Goal: Task Accomplishment & Management: Use online tool/utility

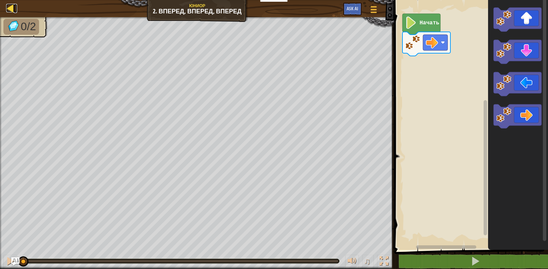
click at [10, 10] on div at bounding box center [10, 8] width 9 height 9
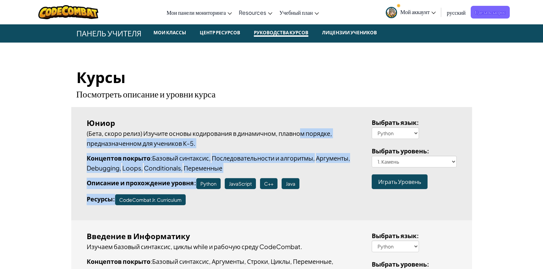
drag, startPoint x: 309, startPoint y: 194, endPoint x: 304, endPoint y: 134, distance: 60.2
click at [304, 134] on div "Юниор (Бета, скоро релиз) Изучите основы кодирования в динамичном, плавном поря…" at bounding box center [224, 161] width 275 height 88
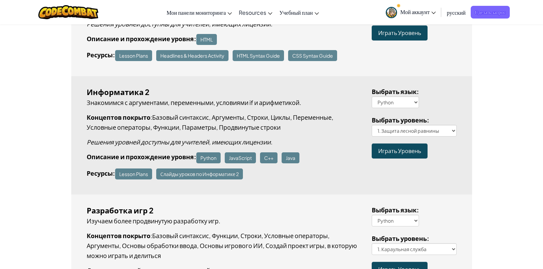
scroll to position [583, 0]
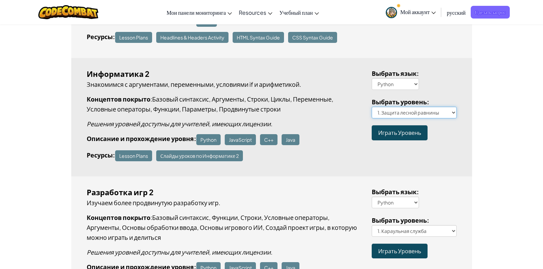
click at [433, 112] on select "1. Защита лесной равнины 2. Извилистая тропинка 3. Один неверный шаг 4. Лесное …" at bounding box center [414, 113] width 85 height 12
select select "one-wrong-step"
click at [372, 107] on select "1. Защита лесной равнины 2. Извилистая тропинка 3. Один неверный шаг 4. Лесное …" at bounding box center [414, 113] width 85 height 12
click at [414, 136] on link "Играть Уровень" at bounding box center [400, 132] width 56 height 15
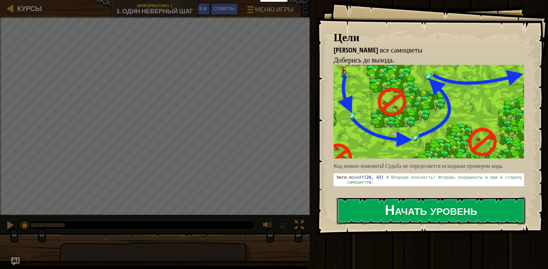
click at [363, 201] on button "Начать уровень" at bounding box center [431, 210] width 189 height 27
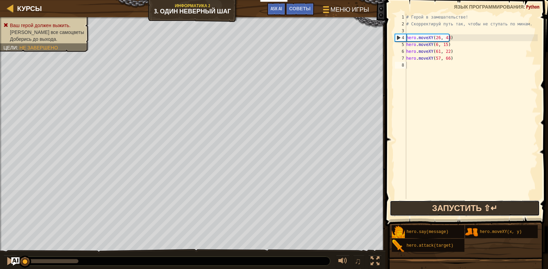
click at [397, 210] on button "Запустить ⇧↵" at bounding box center [465, 208] width 150 height 16
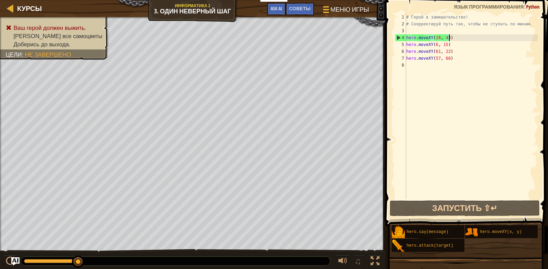
click at [433, 39] on div "# Герой в замешательстве! # Скорректируй путь так, чтобы не ступать по минам. h…" at bounding box center [471, 113] width 133 height 199
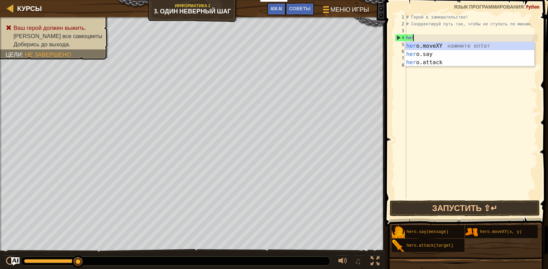
type textarea "h"
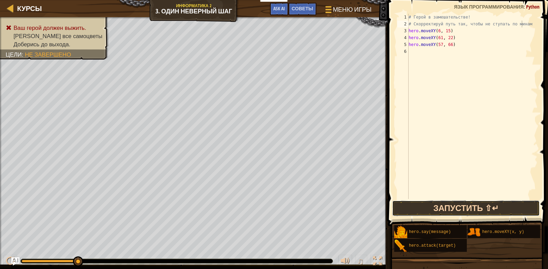
click at [433, 205] on button "Запустить ⇧↵" at bounding box center [466, 208] width 148 height 16
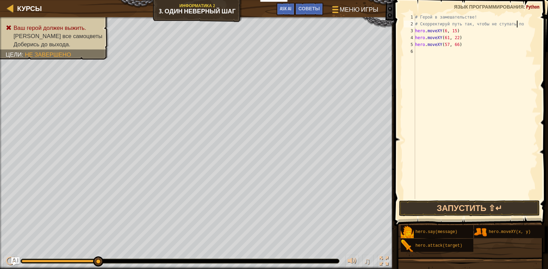
click at [433, 46] on div "# Герой в замешательстве! # Скорректируй путь так, чтобы не ступать по hero . m…" at bounding box center [476, 113] width 124 height 199
type textarea "h"
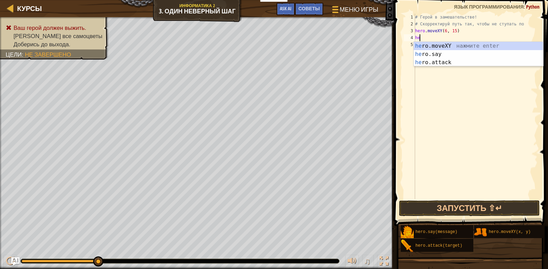
type textarea "h"
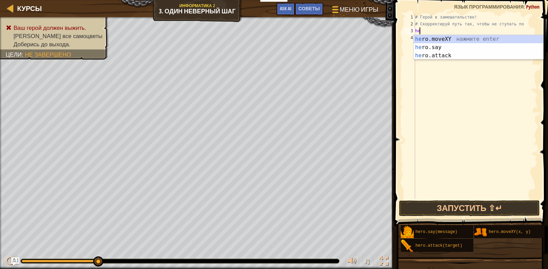
type textarea "h"
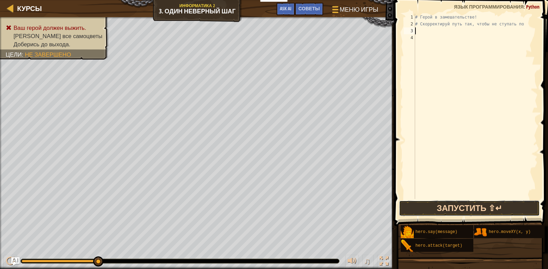
click at [433, 203] on button "Запустить ⇧↵" at bounding box center [469, 208] width 141 height 16
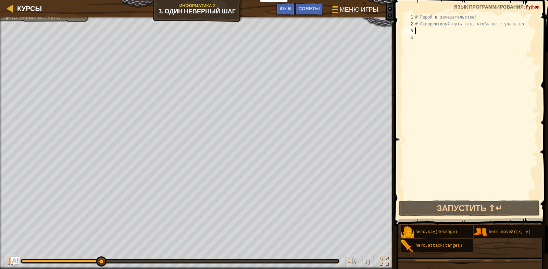
click at [416, 32] on div "# Герой в замешательстве! # Скорректируй путь так, чтобы не ступать по" at bounding box center [476, 113] width 124 height 199
type textarea "h"
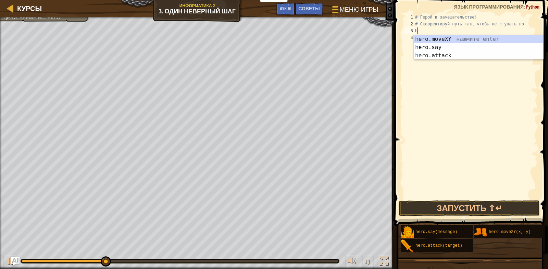
scroll to position [3, 0]
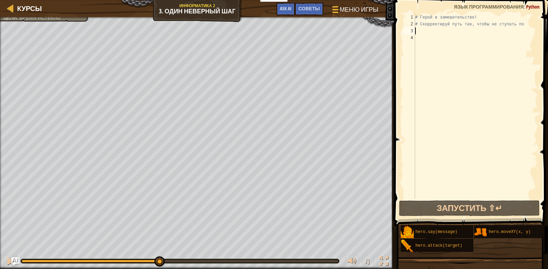
type textarea "y"
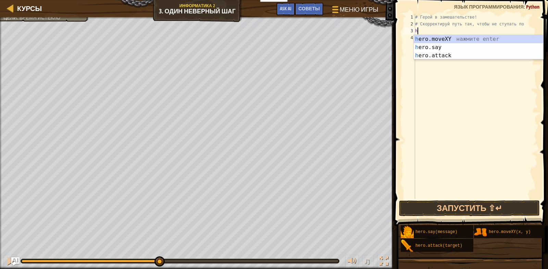
drag, startPoint x: 425, startPoint y: 29, endPoint x: 428, endPoint y: 33, distance: 5.1
click at [428, 33] on div "# Герой в замешательстве! # Скорректируй путь так, чтобы не ступать по h" at bounding box center [476, 113] width 124 height 199
click at [433, 36] on div "h ero.moveXY нажмите enter h ero.say нажмите enter h ero.attack нажмите enter" at bounding box center [479, 55] width 130 height 41
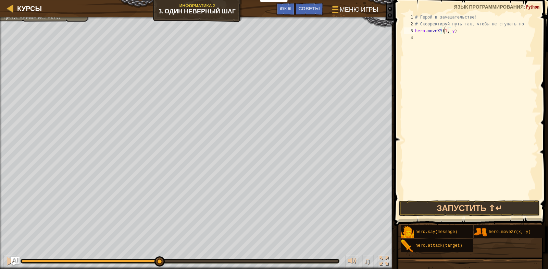
scroll to position [3, 3]
click at [433, 32] on div "# Герой в замешательстве! # Скорректируй путь так, чтобы не ступать по hero . m…" at bounding box center [476, 113] width 124 height 199
type textarea "hero.moveXY(11, 36)"
click at [433, 205] on button "Запустить ⇧↵" at bounding box center [469, 208] width 141 height 16
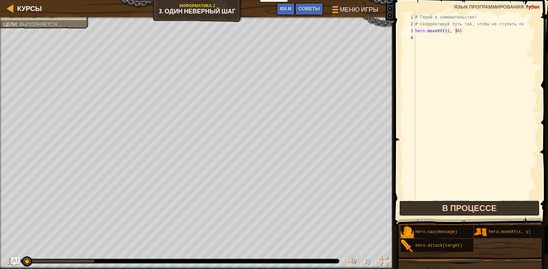
click at [433, 209] on button "В процессе" at bounding box center [469, 208] width 141 height 16
click at [433, 203] on button "В процессе" at bounding box center [469, 208] width 141 height 16
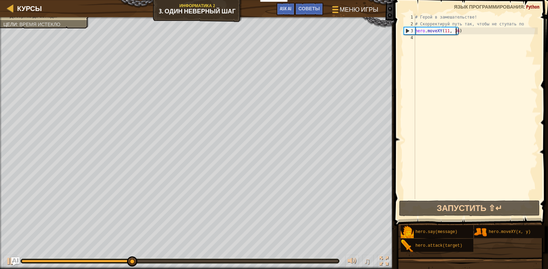
click at [420, 43] on div "# Герой в замешательстве! # Скорректируй путь так, чтобы не ступать по hero . m…" at bounding box center [476, 113] width 124 height 199
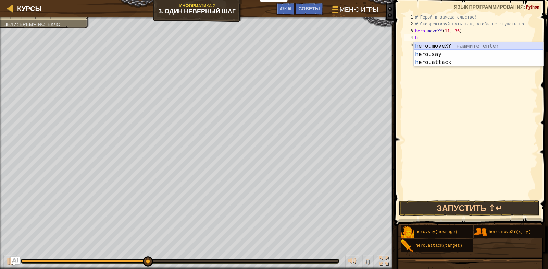
click at [425, 42] on div "h ero.moveXY нажмите enter h ero.say нажмите enter h ero.attack нажмите enter" at bounding box center [479, 62] width 130 height 41
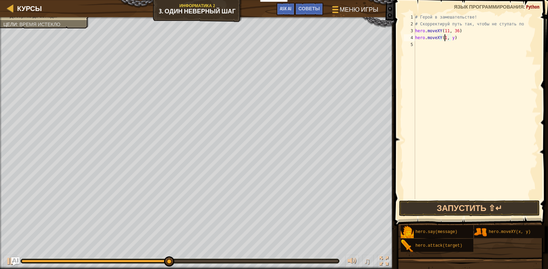
scroll to position [3, 3]
click at [433, 38] on div "# Герой в замешательстве! # Скорректируй путь так, чтобы не ступать по hero . m…" at bounding box center [476, 113] width 124 height 199
type textarea "hero.moveXY(19, 25)"
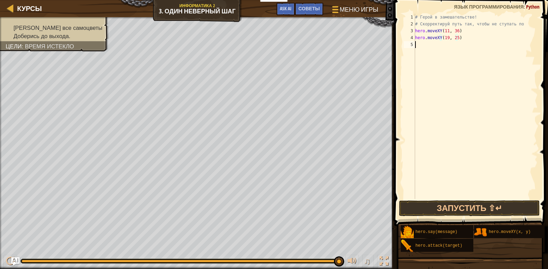
drag, startPoint x: 421, startPoint y: 47, endPoint x: 415, endPoint y: 48, distance: 5.9
click at [420, 47] on div "# Герой в замешательстве! # Скорректируй путь так, чтобы не ступать по hero . m…" at bounding box center [476, 113] width 124 height 199
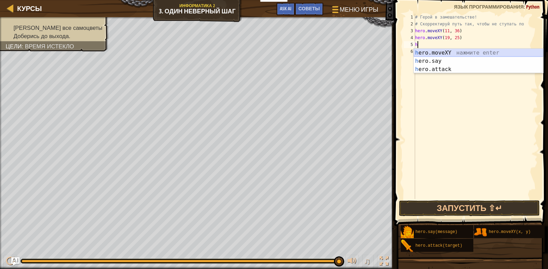
click at [418, 50] on div "h ero.moveXY нажмите enter h ero.say нажмите enter h ero.attack нажмите enter" at bounding box center [479, 69] width 130 height 41
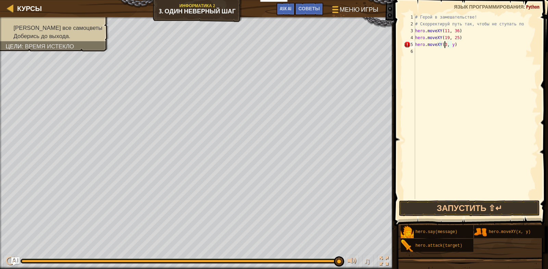
scroll to position [3, 3]
type textarea "hero.moveXY(35, y)"
click at [433, 45] on div "# Герой в замешательстве! # Скорректируй путь так, чтобы не ступать по hero . m…" at bounding box center [476, 113] width 124 height 199
click at [433, 44] on div "# Герой в замешательстве! # Скорректируй путь так, чтобы не ступать по hero . m…" at bounding box center [476, 113] width 124 height 199
click at [433, 62] on div "# Герой в замешательстве! # Скорректируй путь так, чтобы не ступать по hero . m…" at bounding box center [476, 113] width 124 height 199
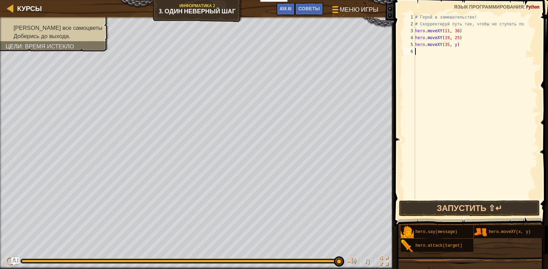
scroll to position [3, 0]
click at [433, 46] on div "# Герой в замешательстве! # Скорректируй путь так, чтобы не ступать по hero . m…" at bounding box center [476, 113] width 124 height 199
type textarea "hero.moveXY(35, 25)"
click at [433, 205] on button "Запустить ⇧↵" at bounding box center [469, 208] width 141 height 16
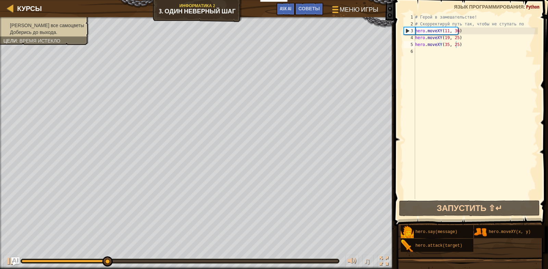
drag, startPoint x: 38, startPoint y: 26, endPoint x: 33, endPoint y: 40, distance: 15.5
click at [34, 36] on div "[PERSON_NAME] все самоцветы Доберись до выхода. Цели : Время истекло" at bounding box center [44, 29] width 82 height 14
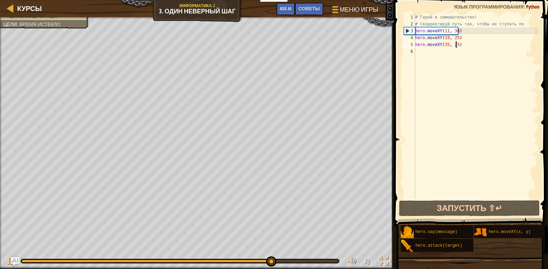
click at [419, 52] on div "# Герой в замешательстве! # Скорректируй путь так, чтобы не ступать по hero . m…" at bounding box center [476, 113] width 124 height 199
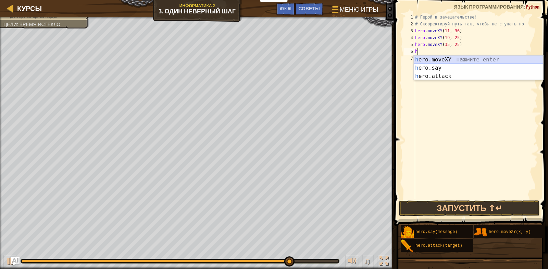
click at [426, 60] on div "h ero.moveXY нажмите enter h ero.say нажмите enter h ero.attack нажмите enter" at bounding box center [479, 76] width 130 height 41
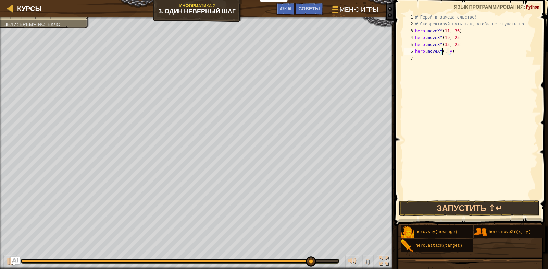
scroll to position [3, 3]
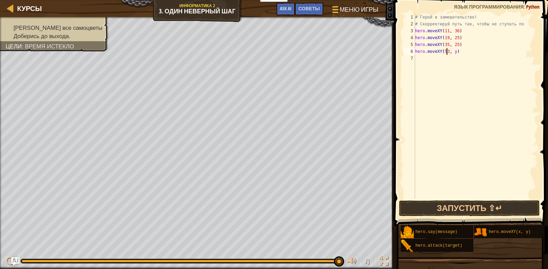
click at [433, 52] on div "# Герой в замешательстве! # Скорректируй путь так, чтобы не ступать по hero . m…" at bounding box center [476, 113] width 124 height 199
type textarea "hero.moveXY(53, 43)"
click at [421, 58] on div "# Герой в замешательстве! # Скорректируй путь так, чтобы не ступать по hero . m…" at bounding box center [476, 113] width 124 height 199
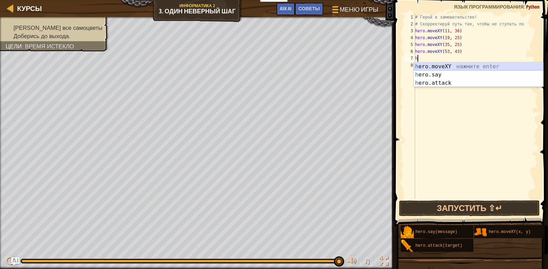
click at [420, 65] on div "h ero.moveXY нажмите enter h ero.say нажмите enter h ero.attack нажмите enter" at bounding box center [479, 82] width 130 height 41
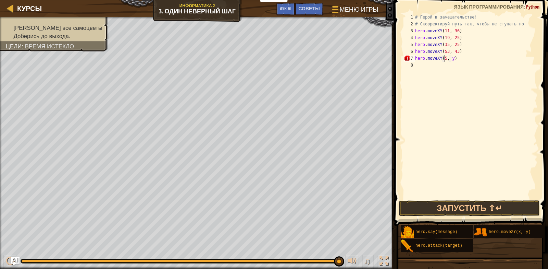
scroll to position [3, 3]
click at [433, 59] on div "# Герой в замешательстве! # Скорректируй путь так, чтобы не ступать по hero . m…" at bounding box center [476, 113] width 124 height 199
type textarea "hero.moveXY(57, 57)"
click at [427, 66] on div "# Герой в замешательстве! # Скорректируй путь так, чтобы не ступать по hero . m…" at bounding box center [476, 113] width 124 height 199
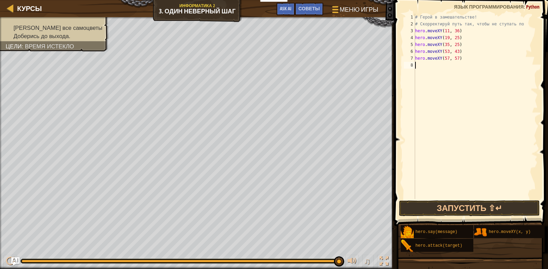
scroll to position [3, 0]
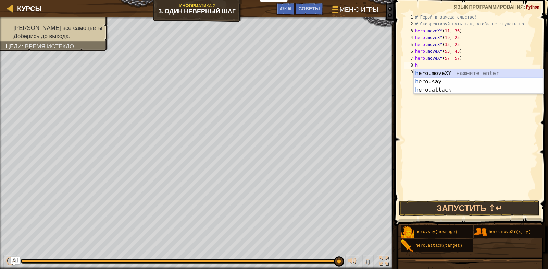
click at [432, 72] on div "h ero.moveXY нажмите enter h ero.say нажмите enter h ero.attack нажмите enter" at bounding box center [479, 89] width 130 height 41
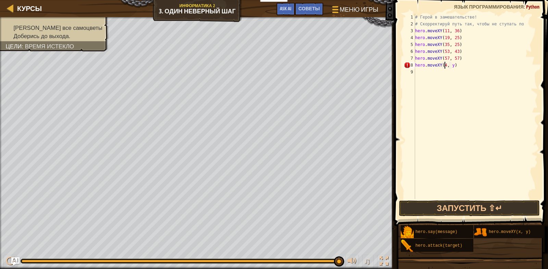
scroll to position [3, 3]
click at [433, 66] on div "# Герой в замешательстве! # Скорректируй путь так, чтобы не ступать по hero . m…" at bounding box center [476, 113] width 124 height 199
type textarea "hero.moveXY(40, 56)"
click at [419, 71] on div "# Герой в замешательстве! # Скорректируй путь так, чтобы не ступать по hero . m…" at bounding box center [476, 113] width 124 height 199
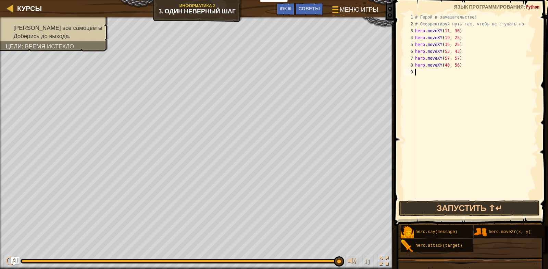
scroll to position [3, 0]
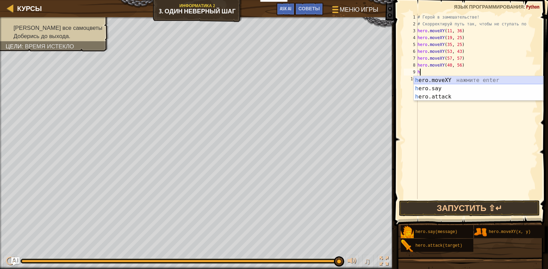
click at [425, 80] on div "h ero.moveXY нажмите enter h ero.say нажмите enter h ero.attack нажмите enter" at bounding box center [479, 96] width 130 height 41
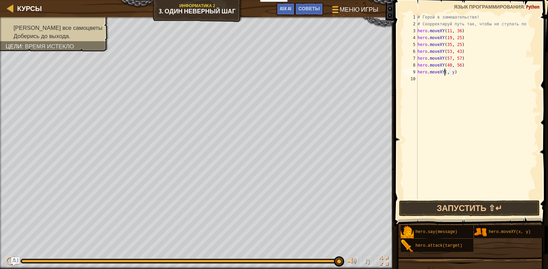
scroll to position [3, 3]
click at [433, 73] on div "# Герой в замешательстве! # Скорректируй путь так, чтобы не ступать по hero . m…" at bounding box center [477, 113] width 122 height 199
type textarea "hero.moveXY(77, 59)"
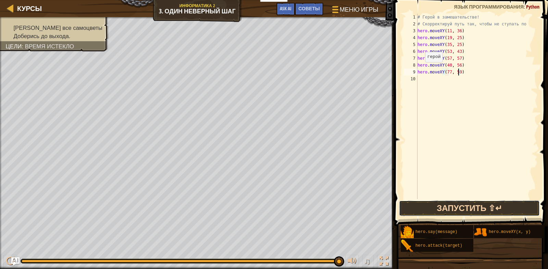
click at [411, 203] on button "Запустить ⇧↵" at bounding box center [469, 208] width 141 height 16
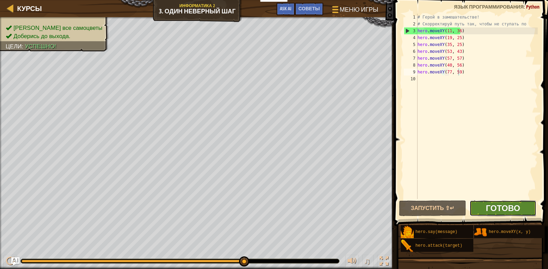
click at [433, 206] on span "Готово" at bounding box center [503, 207] width 34 height 11
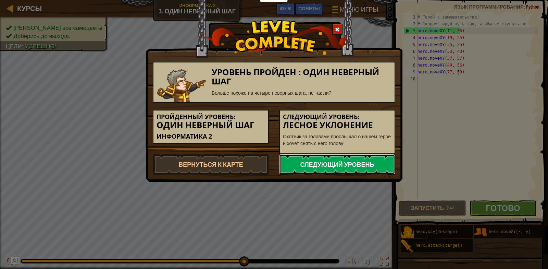
click at [325, 160] on link "Следующий уровень" at bounding box center [337, 164] width 116 height 21
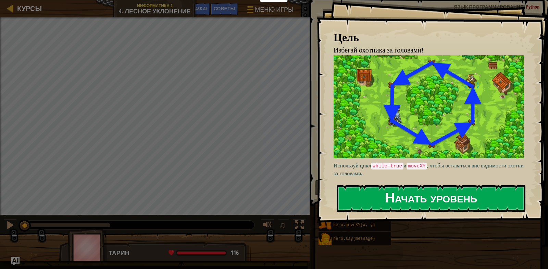
click at [433, 199] on button "Начать уровень" at bounding box center [431, 198] width 189 height 27
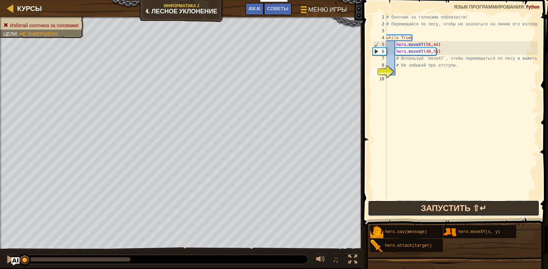
click at [408, 204] on button "Запустить ⇧↵" at bounding box center [454, 208] width 172 height 16
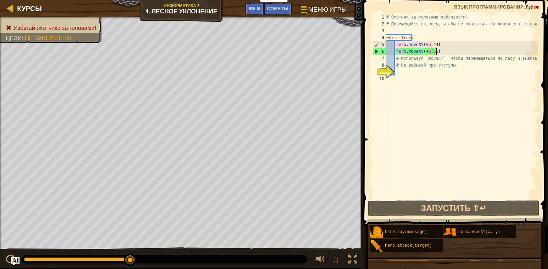
click at [433, 51] on div "# Охотник за головами поблизости! # Перемещайся по лесу, чтобы не оказаться на …" at bounding box center [461, 113] width 153 height 199
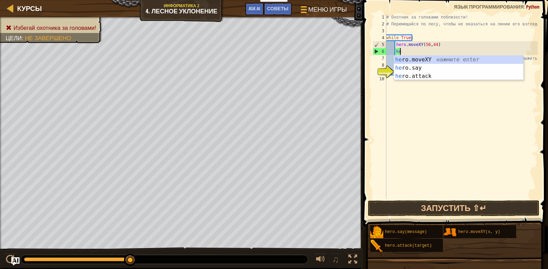
type textarea "h"
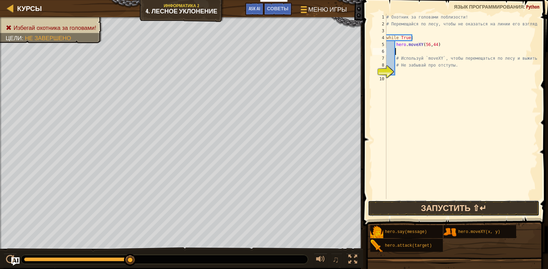
click at [433, 208] on button "Запустить ⇧↵" at bounding box center [454, 208] width 172 height 16
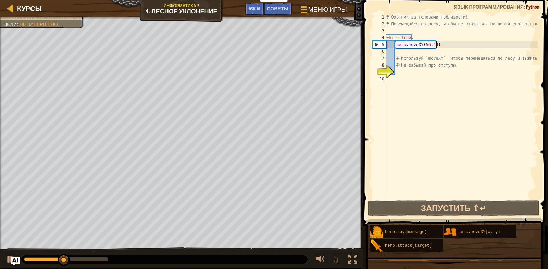
click at [433, 45] on div "# Охотник за головами поблизости! # Перемещайся по лесу, чтобы не оказаться на …" at bounding box center [461, 113] width 153 height 199
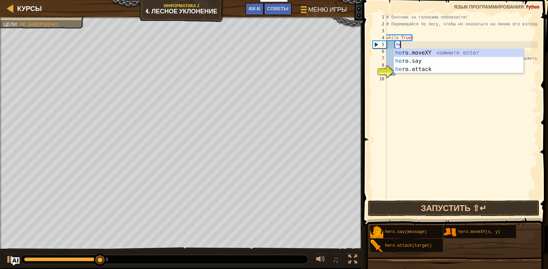
type textarea "h"
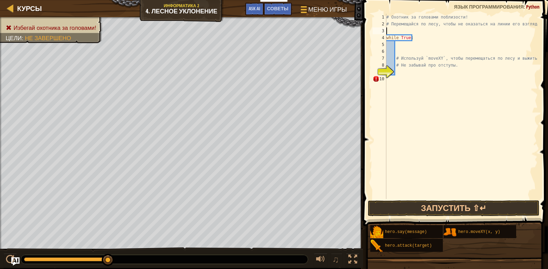
click at [390, 30] on div "# Охотник за головами поблизости! # Перемещайся по лесу, чтобы не оказаться на …" at bounding box center [461, 113] width 153 height 199
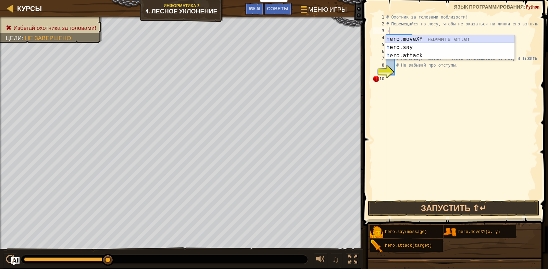
click at [396, 37] on div "h ero.moveXY нажмите enter h ero.say нажмите enter h ero.attack нажмите enter" at bounding box center [450, 55] width 130 height 41
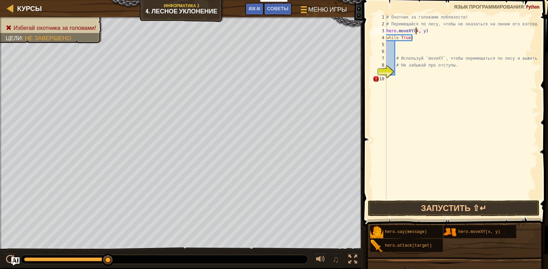
scroll to position [3, 2]
click at [424, 31] on div "# Охотник за головами поблизости! # Перемещайся по лесу, чтобы не оказаться на …" at bounding box center [461, 113] width 153 height 199
type textarea "hero.moveXY(40, 56)"
click at [433, 33] on div "# Охотник за головами поблизости! # Перемещайся по лесу, чтобы не оказаться на …" at bounding box center [461, 113] width 153 height 199
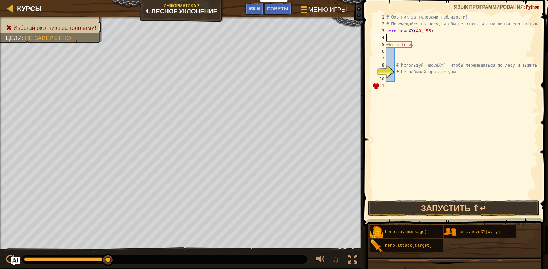
scroll to position [3, 0]
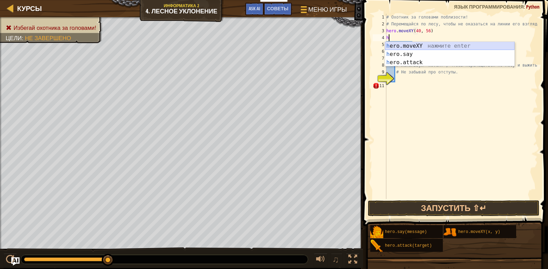
click at [433, 45] on div "h ero.moveXY нажмите enter h ero.say нажмите enter h ero.attack нажмите enter" at bounding box center [450, 62] width 130 height 41
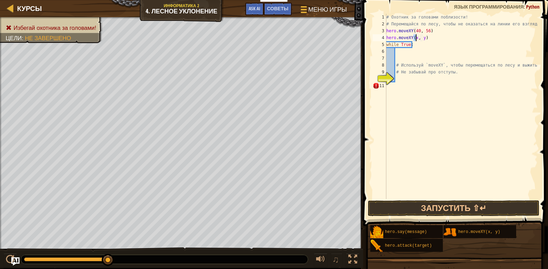
scroll to position [3, 2]
click at [424, 38] on div "# Охотник за головами поблизости! # Перемещайся по лесу, чтобы не оказаться на …" at bounding box center [461, 113] width 153 height 199
click at [433, 204] on button "Запустить ⇧↵" at bounding box center [454, 208] width 172 height 16
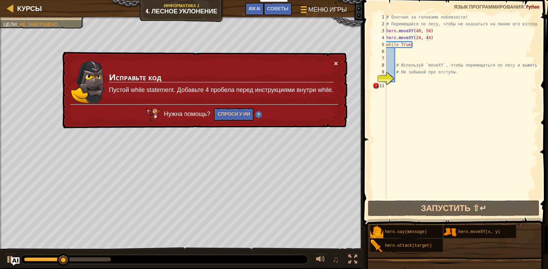
click at [337, 61] on button "×" at bounding box center [336, 63] width 4 height 7
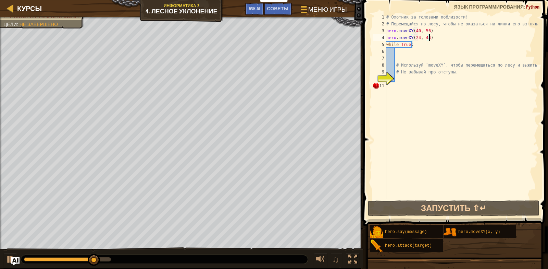
click at [428, 37] on div "# Охотник за головами поблизости! # Перемещайся по лесу, чтобы не оказаться на …" at bounding box center [461, 113] width 153 height 199
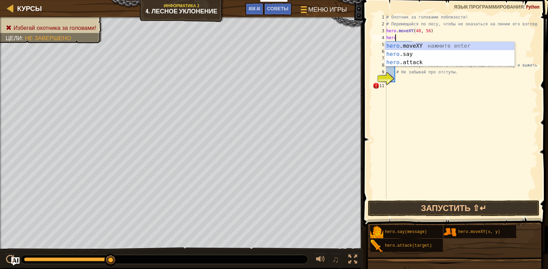
scroll to position [3, 0]
type textarea "h"
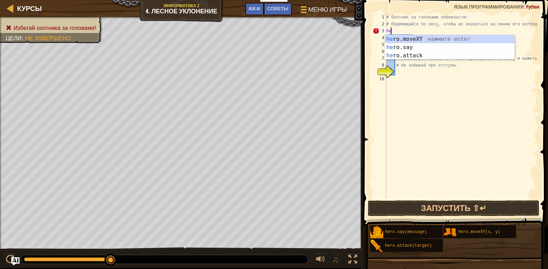
type textarea "h"
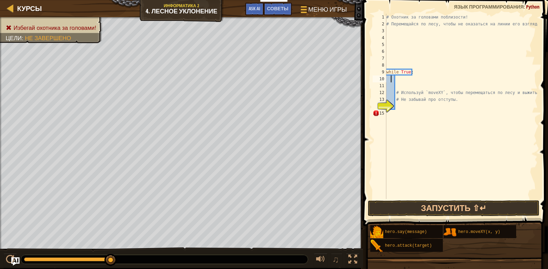
click at [392, 79] on div "# Охотник за головами поблизости! # Перемещайся по лесу, чтобы не оказаться на …" at bounding box center [461, 113] width 153 height 199
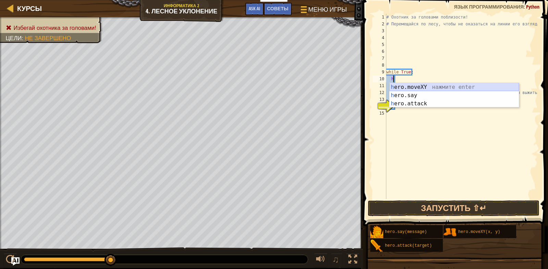
click at [410, 87] on div "h ero.moveXY нажмите enter h ero.say нажмите enter h ero.attack нажмите enter" at bounding box center [455, 103] width 130 height 41
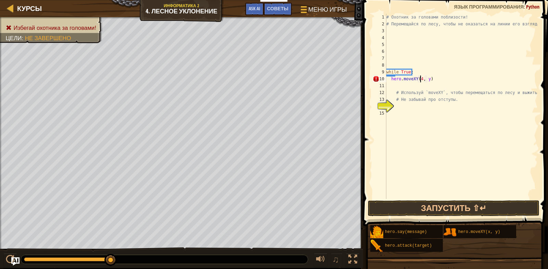
scroll to position [3, 3]
click at [428, 78] on div "# Охотник за головами поблизости! # Перемещайся по лесу, чтобы не оказаться на …" at bounding box center [461, 113] width 153 height 199
type textarea "hero.moveXY(40, 56)"
click at [395, 87] on div "# Охотник за головами поблизости! # Перемещайся по лесу, чтобы не оказаться на …" at bounding box center [461, 113] width 153 height 199
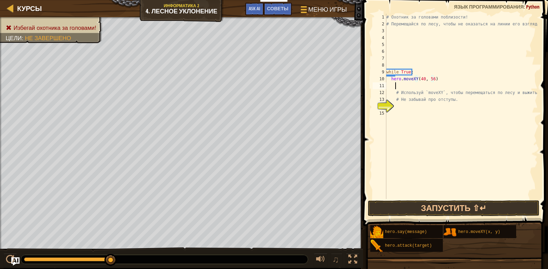
scroll to position [3, 0]
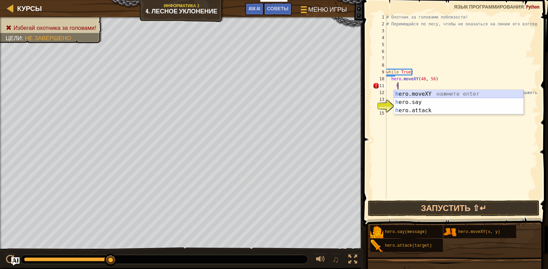
click at [415, 94] on div "h ero.moveXY нажмите enter h ero.say нажмите enter h ero.attack нажмите enter" at bounding box center [459, 110] width 130 height 41
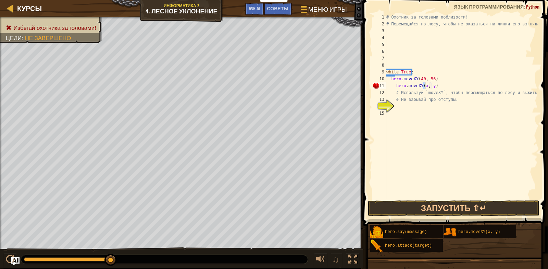
scroll to position [3, 3]
click at [433, 87] on div "# Охотник за головами поблизости! # Перемещайся по лесу, чтобы не оказаться на …" at bounding box center [461, 113] width 153 height 199
type textarea "hero.moveXY(24, 44)"
click at [433, 87] on div "# Охотник за головами поблизости! # Перемещайся по лесу, чтобы не оказаться на …" at bounding box center [461, 113] width 153 height 199
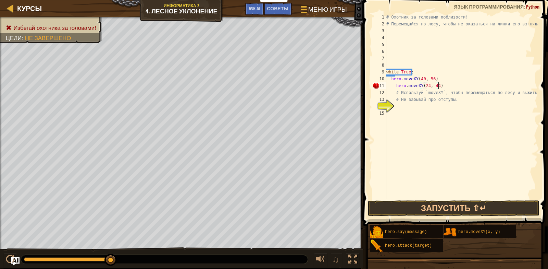
scroll to position [3, 0]
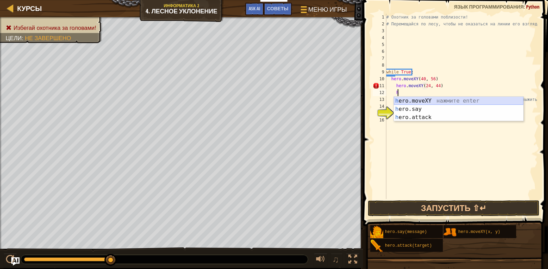
click at [433, 99] on div "h ero.moveXY нажмите enter h ero.say нажмите enter h ero.attack нажмите enter" at bounding box center [459, 117] width 130 height 41
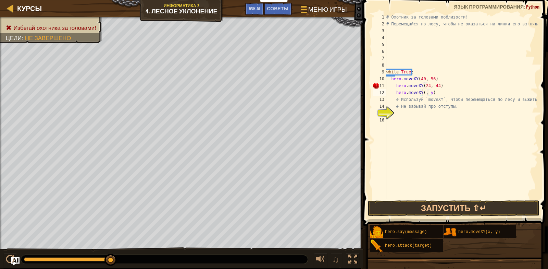
scroll to position [3, 3]
click at [433, 94] on div "# Охотник за головами поблизости! # Перемещайся по лесу, чтобы не оказаться на …" at bounding box center [461, 113] width 153 height 199
type textarea "hero.moveXY(24, 24)"
click at [433, 93] on div "# Охотник за головами поблизости! # Перемещайся по лесу, чтобы не оказаться на …" at bounding box center [461, 113] width 153 height 199
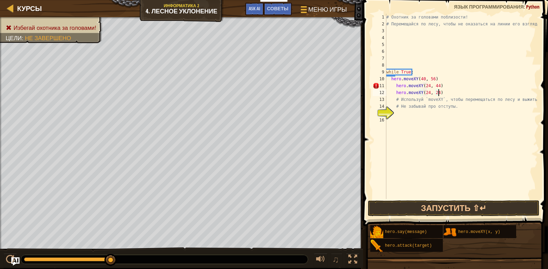
scroll to position [3, 0]
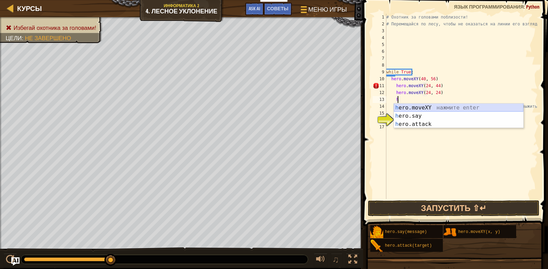
click at [433, 109] on div "h ero.moveXY нажмите enter h ero.say нажмите enter h ero.attack нажмите enter" at bounding box center [459, 124] width 130 height 41
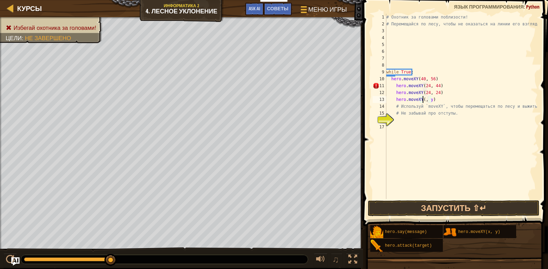
scroll to position [3, 3]
click at [433, 101] on div "# Охотник за головами поблизости! # Перемещайся по лесу, чтобы не оказаться на …" at bounding box center [461, 113] width 153 height 199
type textarea "hero.moveXY(40, 12)"
click at [433, 99] on div "# Охотник за головами поблизости! # Перемещайся по лесу, чтобы не оказаться на …" at bounding box center [461, 113] width 153 height 199
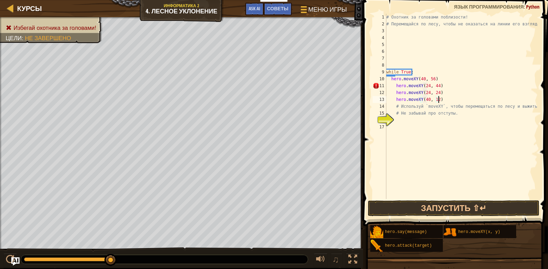
scroll to position [3, 0]
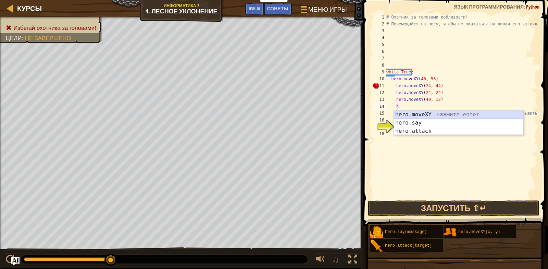
click at [406, 112] on div "h ero.moveXY нажмите enter h ero.say нажмите enter h ero.attack нажмите enter" at bounding box center [459, 130] width 130 height 41
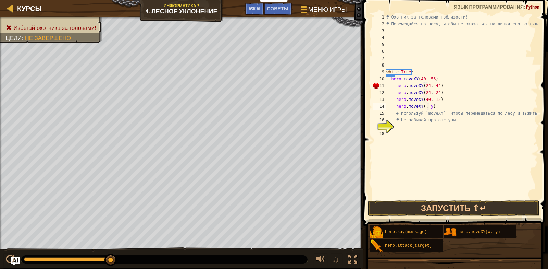
scroll to position [3, 3]
click at [433, 108] on div "# Охотник за головами поблизости! # Перемещайся по лесу, чтобы не оказаться на …" at bounding box center [461, 113] width 153 height 199
type textarea "hero.moveXY(56, 24)"
click at [433, 108] on div "# Охотник за головами поблизости! # Перемещайся по лесу, чтобы не оказаться на …" at bounding box center [461, 113] width 153 height 199
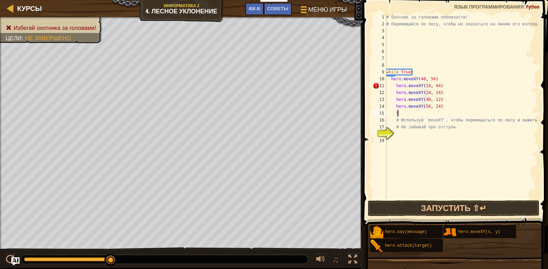
scroll to position [3, 1]
type textarea "5"
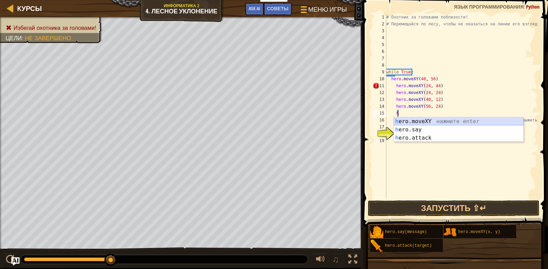
click at [433, 122] on div "h ero.moveXY нажмите enter h ero.say нажмите enter h ero.attack нажмите enter" at bounding box center [459, 137] width 130 height 41
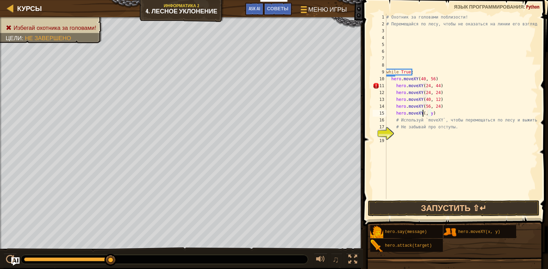
scroll to position [3, 3]
click at [433, 114] on div "# Охотник за головами поблизости! # Перемещайся по лесу, чтобы не оказаться на …" at bounding box center [461, 113] width 153 height 199
click at [433, 209] on button "Запустить ⇧↵" at bounding box center [454, 208] width 172 height 16
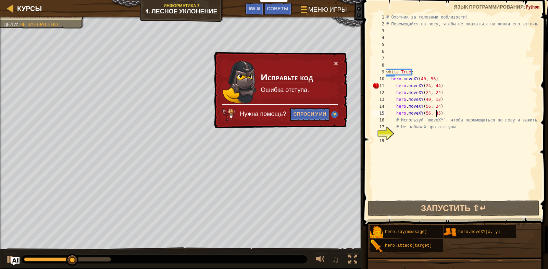
click at [338, 62] on div "× Исправьте код [GEOGRAPHIC_DATA] отступа. Нужна помощь? Спроси у ИИ" at bounding box center [280, 90] width 135 height 77
click at [337, 62] on button "×" at bounding box center [336, 63] width 4 height 7
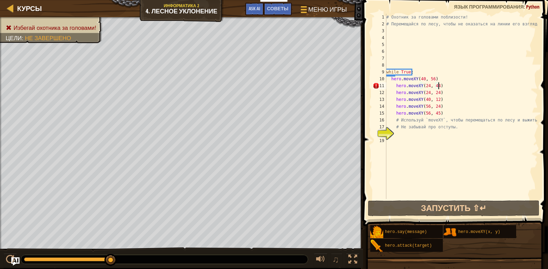
click at [433, 83] on div "# Охотник за головами поблизости! # Перемещайся по лесу, чтобы не оказаться на …" at bounding box center [461, 113] width 153 height 199
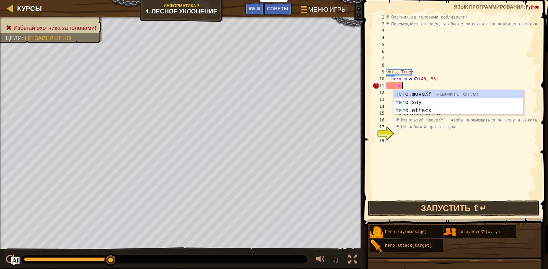
type textarea "h"
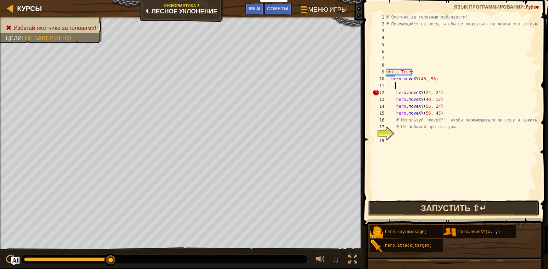
click at [423, 209] on button "Запустить ⇧↵" at bounding box center [454, 208] width 172 height 16
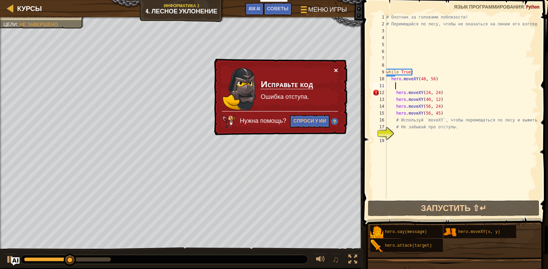
click at [336, 70] on button "×" at bounding box center [336, 69] width 4 height 7
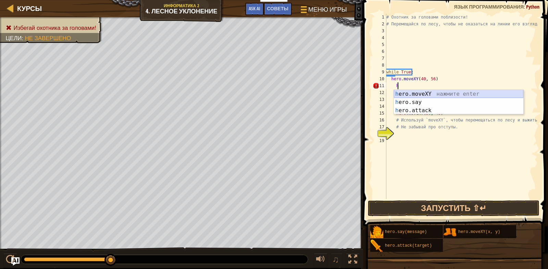
click at [419, 95] on div "h ero.moveXY нажмите enter h ero.say нажмите enter h ero.attack нажмите enter" at bounding box center [459, 110] width 130 height 41
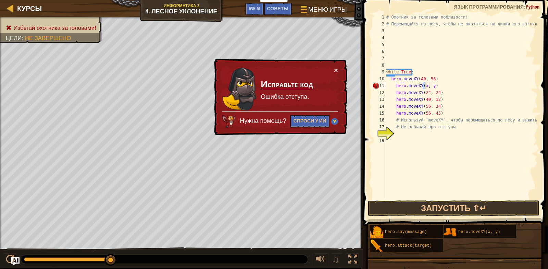
click at [341, 67] on div "× Исправьте код [GEOGRAPHIC_DATA] отступа. Нужна помощь? Спроси у ИИ" at bounding box center [280, 97] width 135 height 77
click at [337, 68] on button "×" at bounding box center [336, 69] width 4 height 7
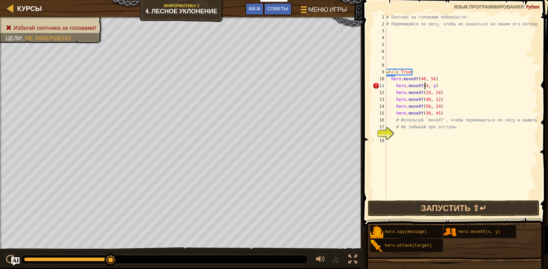
scroll to position [3, 3]
click at [433, 86] on div "# Охотник за головами поблизости! # Перемещайся по лесу, чтобы не оказаться на …" at bounding box center [461, 113] width 153 height 199
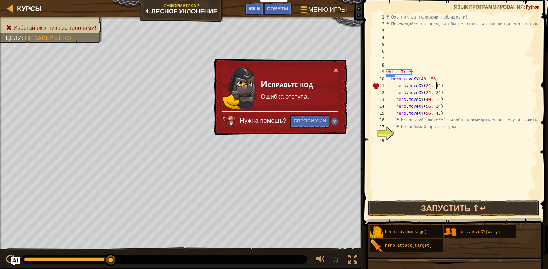
type textarea "hero.moveXY(24, 44)"
click at [339, 70] on div "× Исправьте код [GEOGRAPHIC_DATA] отступа. Нужна помощь? Спроси у ИИ" at bounding box center [280, 97] width 135 height 77
click at [336, 69] on button "×" at bounding box center [336, 69] width 4 height 7
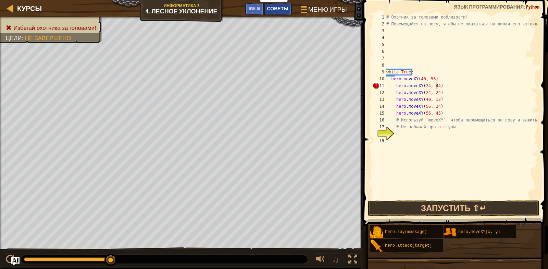
click at [269, 6] on span "Советы" at bounding box center [277, 8] width 21 height 7
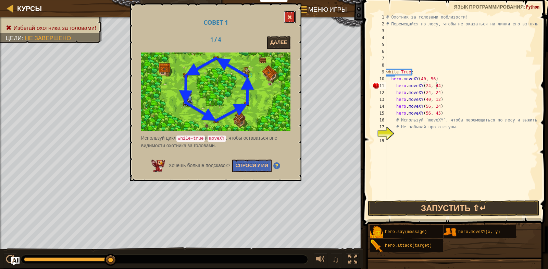
click at [292, 17] on button at bounding box center [290, 17] width 12 height 13
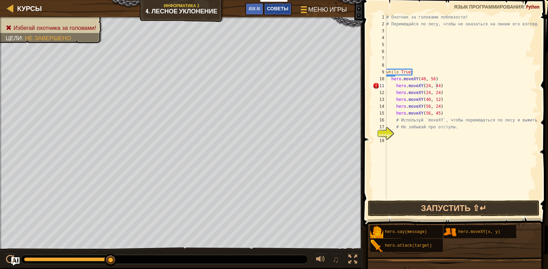
click at [278, 7] on span "Советы" at bounding box center [277, 8] width 21 height 7
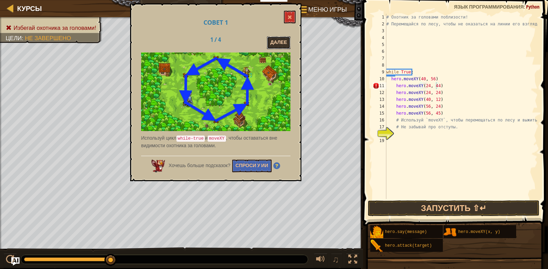
click at [277, 41] on button "Далее" at bounding box center [279, 42] width 24 height 13
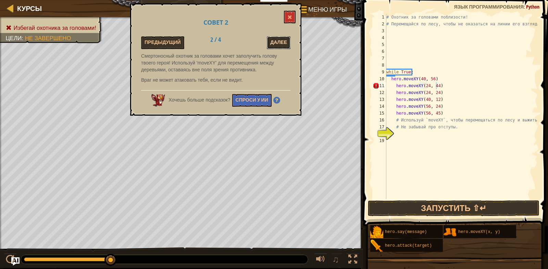
click at [278, 42] on button "Далее" at bounding box center [279, 42] width 24 height 13
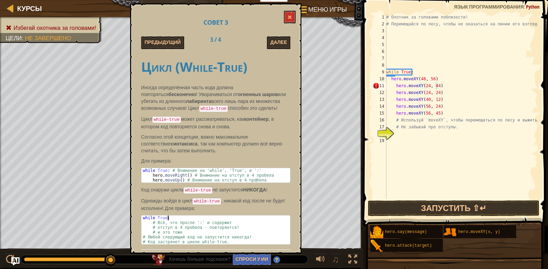
drag, startPoint x: 201, startPoint y: 229, endPoint x: 208, endPoint y: 208, distance: 21.7
click at [204, 212] on div "Цикл (While-True) Иногда определённая часть кода должна повторяться бесконечно …" at bounding box center [215, 148] width 149 height 193
type textarea "while True: # Всё, что просле ':' и содержит"
click at [433, 83] on div "# Охотник за головами поблизости! # Перемещайся по лесу, чтобы не оказаться на …" at bounding box center [461, 113] width 153 height 199
click at [433, 78] on div "# Охотник за головами поблизости! # Перемещайся по лесу, чтобы не оказаться на …" at bounding box center [461, 113] width 153 height 199
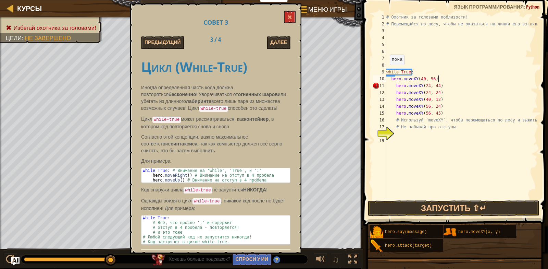
click at [387, 72] on div "# Охотник за головами поблизости! # Перемещайся по лесу, чтобы не оказаться на …" at bounding box center [461, 113] width 153 height 199
click at [433, 207] on button "Запустить ⇧↵" at bounding box center [454, 208] width 172 height 16
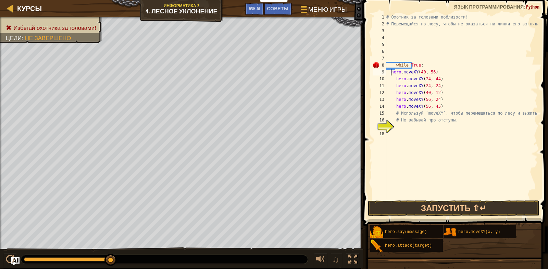
click at [391, 72] on div "# Охотник за головами поблизости! # Перемещайся по лесу, чтобы не оказаться на …" at bounding box center [461, 113] width 153 height 199
click at [433, 208] on button "Запустить ⇧↵" at bounding box center [454, 208] width 172 height 16
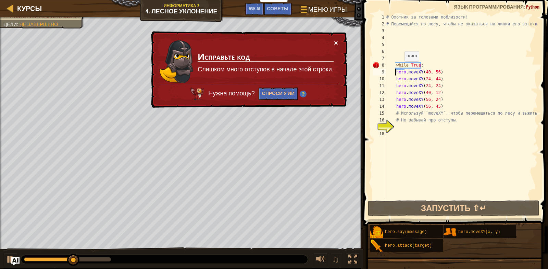
click at [336, 43] on button "×" at bounding box center [336, 42] width 4 height 7
click at [393, 65] on div "# Охотник за головами поблизости! # Перемещайся по лесу, чтобы не оказаться на …" at bounding box center [461, 113] width 153 height 199
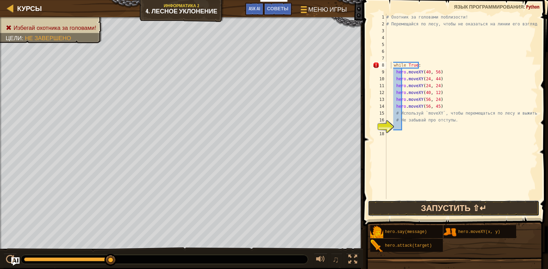
click at [405, 206] on button "Запустить ⇧↵" at bounding box center [454, 208] width 172 height 16
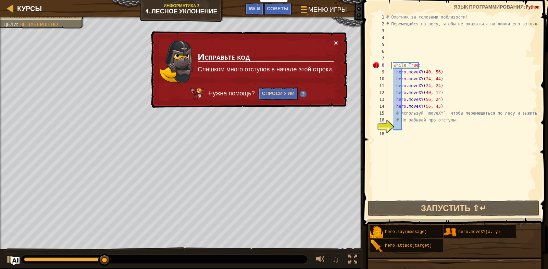
click at [335, 41] on button "×" at bounding box center [336, 42] width 4 height 7
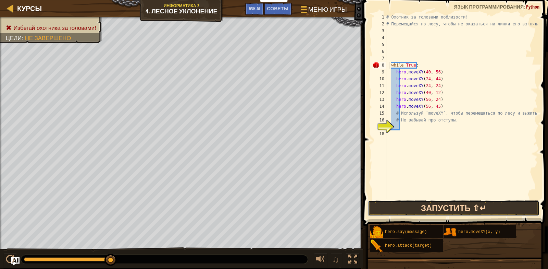
click at [433, 208] on button "Запустить ⇧↵" at bounding box center [454, 208] width 172 height 16
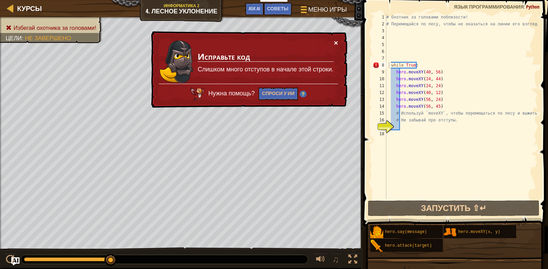
click at [338, 42] on button "×" at bounding box center [336, 42] width 4 height 7
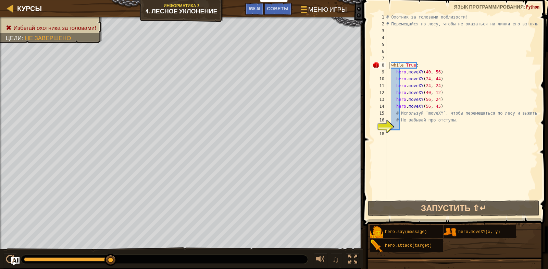
type textarea "while True:"
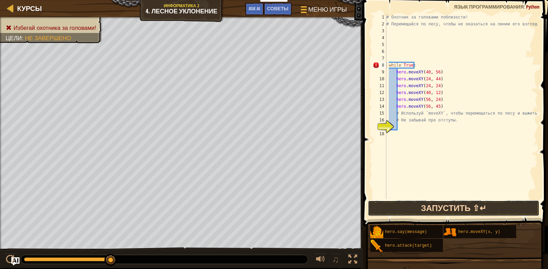
click at [430, 209] on button "Запустить ⇧↵" at bounding box center [454, 208] width 172 height 16
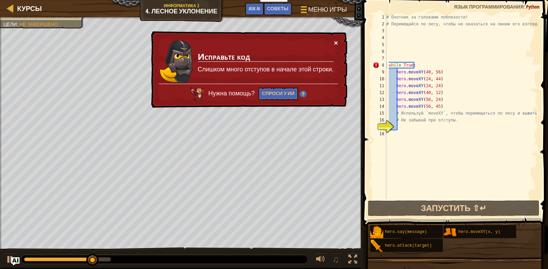
click at [334, 43] on button "×" at bounding box center [336, 42] width 4 height 7
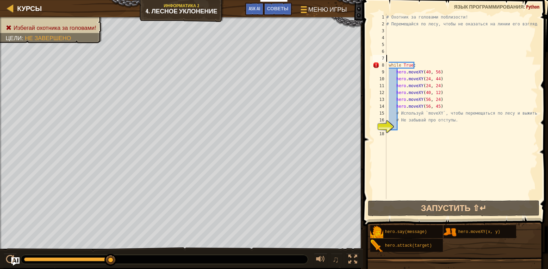
click at [391, 56] on div "# Охотник за головами поблизости! # Перемещайся по лесу, чтобы не оказаться на …" at bounding box center [461, 113] width 153 height 199
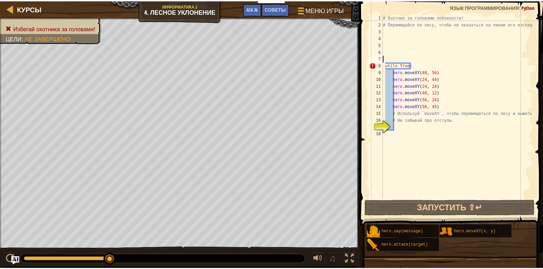
scroll to position [3, 0]
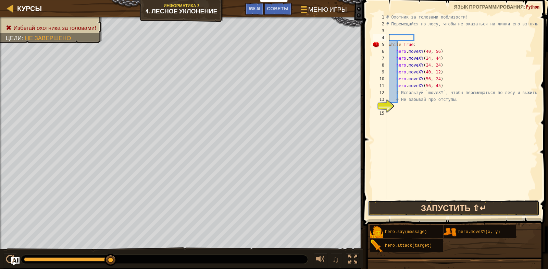
click at [433, 211] on button "Запустить ⇧↵" at bounding box center [454, 208] width 172 height 16
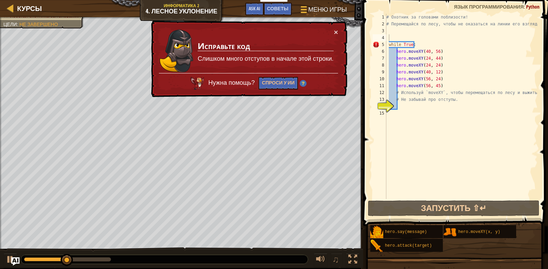
click at [338, 29] on div "× Исправьте код [GEOGRAPHIC_DATA] много отступов в начале этой строки. Нужна по…" at bounding box center [249, 59] width 198 height 77
click at [387, 44] on div "# Охотник за головами поблизости! # Перемещайся по лесу, чтобы не оказаться на …" at bounding box center [461, 113] width 153 height 199
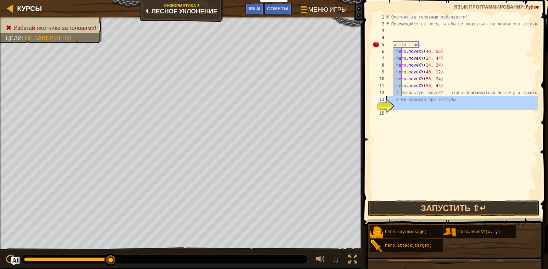
click at [387, 103] on div "14" at bounding box center [380, 106] width 14 height 7
type textarea "# Не забывай про отступы."
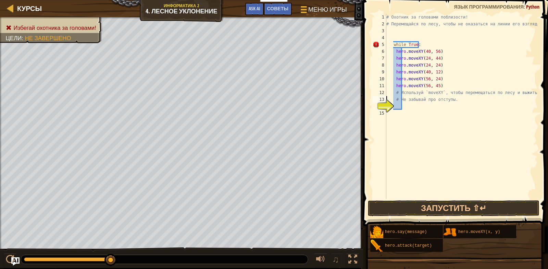
click at [387, 105] on div "14" at bounding box center [380, 106] width 14 height 7
click at [433, 210] on button "Запустить ⇧↵" at bounding box center [454, 208] width 172 height 16
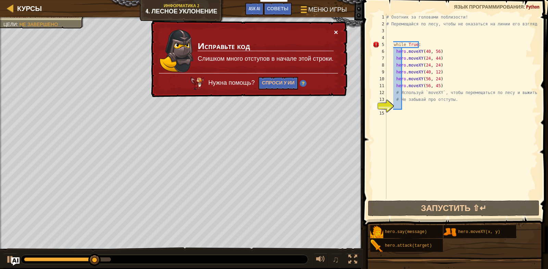
click at [334, 32] on button "×" at bounding box center [336, 31] width 4 height 7
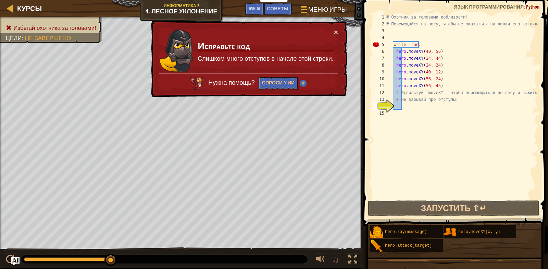
click at [390, 45] on div "# Охотник за головами поблизости! # Перемещайся по лесу, чтобы не оказаться на …" at bounding box center [461, 113] width 153 height 199
click at [392, 44] on div "# Охотник за головами поблизости! # Перемещайся по лесу, чтобы не оказаться на …" at bounding box center [461, 113] width 153 height 199
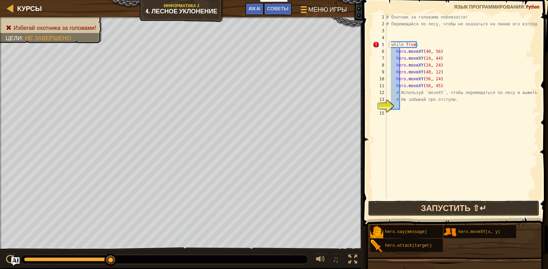
click at [433, 212] on button "Запустить ⇧↵" at bounding box center [454, 208] width 172 height 16
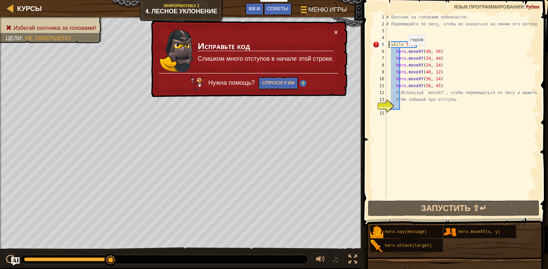
click at [405, 52] on div "# Охотник за головами поблизости! # Перемещайся по лесу, чтобы не оказаться на …" at bounding box center [461, 113] width 153 height 199
click at [397, 51] on div "# Охотник за головами поблизости! # Перемещайся по лесу, чтобы не оказаться на …" at bounding box center [461, 113] width 153 height 199
click at [395, 52] on div "# Охотник за головами поблизости! # Перемещайся по лесу, чтобы не оказаться на …" at bounding box center [461, 113] width 153 height 199
click at [433, 44] on div "# Охотник за головами поблизости! # Перемещайся по лесу, чтобы не оказаться на …" at bounding box center [461, 113] width 153 height 199
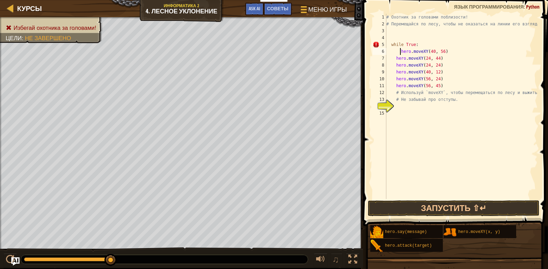
click at [389, 45] on div "# Охотник за головами поблизости! # Перемещайся по лесу, чтобы не оказаться на …" at bounding box center [461, 113] width 153 height 199
click at [391, 44] on div "# Охотник за головами поблизости! # Перемещайся по лесу, чтобы не оказаться на …" at bounding box center [461, 113] width 153 height 199
click at [400, 51] on div "# Охотник за головами поблизости! # Перемещайся по лесу, чтобы не оказаться на …" at bounding box center [461, 113] width 153 height 199
type textarea "hero.moveXY(40, 56)"
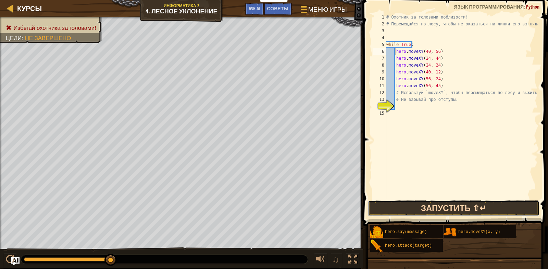
click at [433, 208] on button "Запустить ⇧↵" at bounding box center [454, 208] width 172 height 16
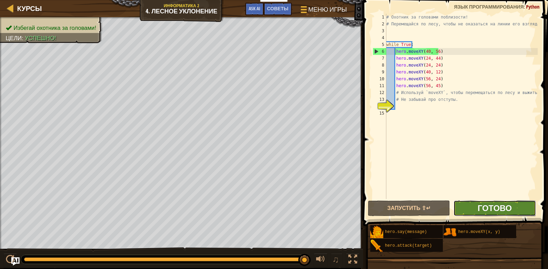
click at [433, 206] on span "Готово" at bounding box center [495, 207] width 34 height 11
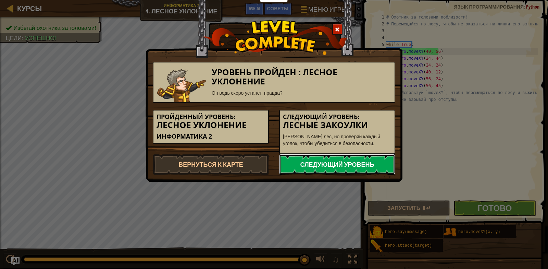
click at [377, 163] on link "Следующий уровень" at bounding box center [337, 164] width 116 height 21
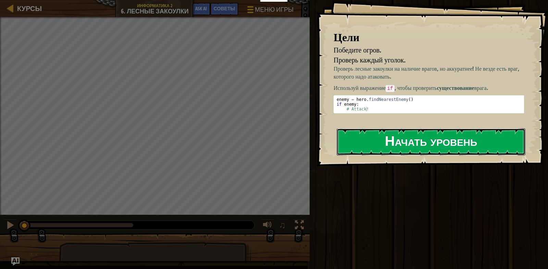
click at [412, 144] on button "Начать уровень" at bounding box center [431, 141] width 189 height 27
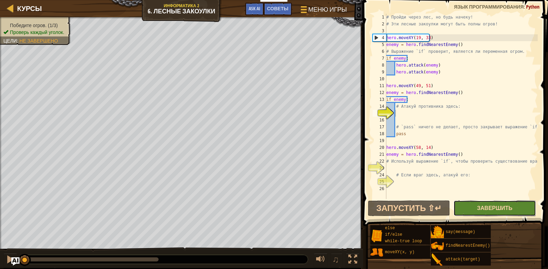
click at [433, 209] on span "Завершить" at bounding box center [494, 208] width 35 height 8
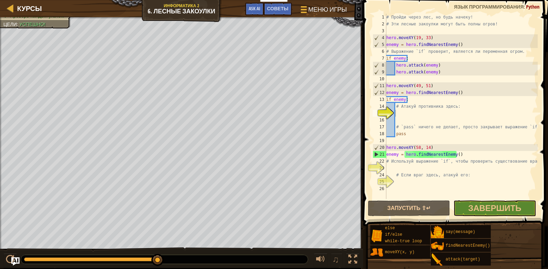
click at [433, 244] on div "else if/else while-true loop moveXY(x, y) say(message) findNearestEnemy() attac…" at bounding box center [456, 245] width 173 height 41
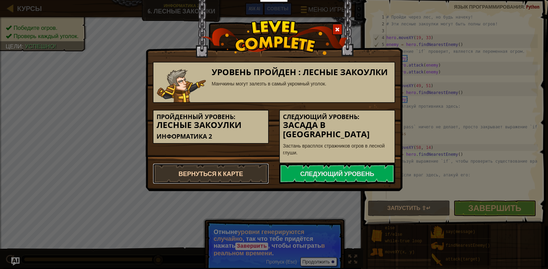
click at [234, 173] on link "Вернуться к карте" at bounding box center [211, 173] width 116 height 21
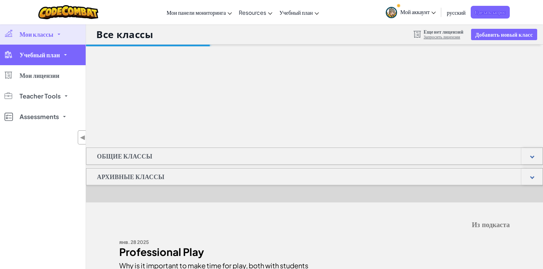
click at [75, 51] on link "Учебный план" at bounding box center [43, 55] width 86 height 21
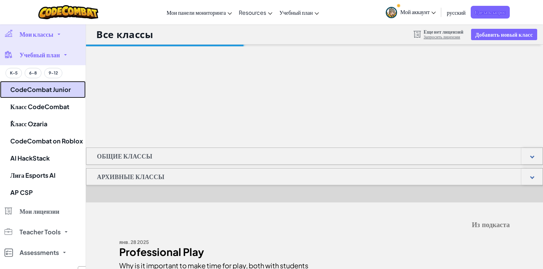
click at [81, 88] on link "CodeCombat Junior" at bounding box center [43, 89] width 86 height 17
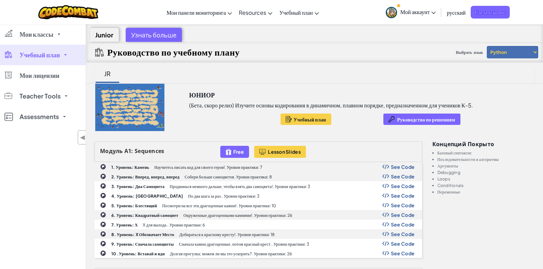
click at [139, 98] on div at bounding box center [130, 107] width 88 height 47
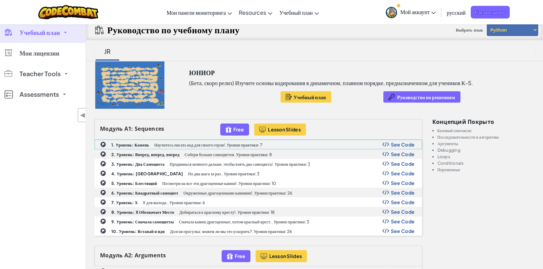
scroll to position [34, 0]
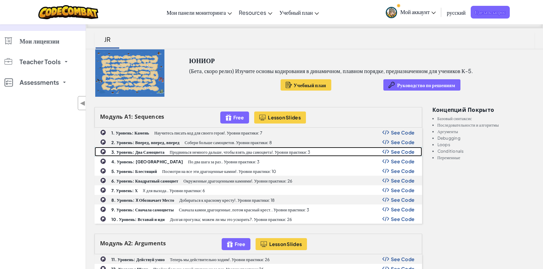
click at [166, 152] on div "3. Уровень: Два Самоцвета Продвинься немного дальше, чтобы взять два самоцвета!…" at bounding box center [258, 151] width 327 height 9
